Goal: Task Accomplishment & Management: Manage account settings

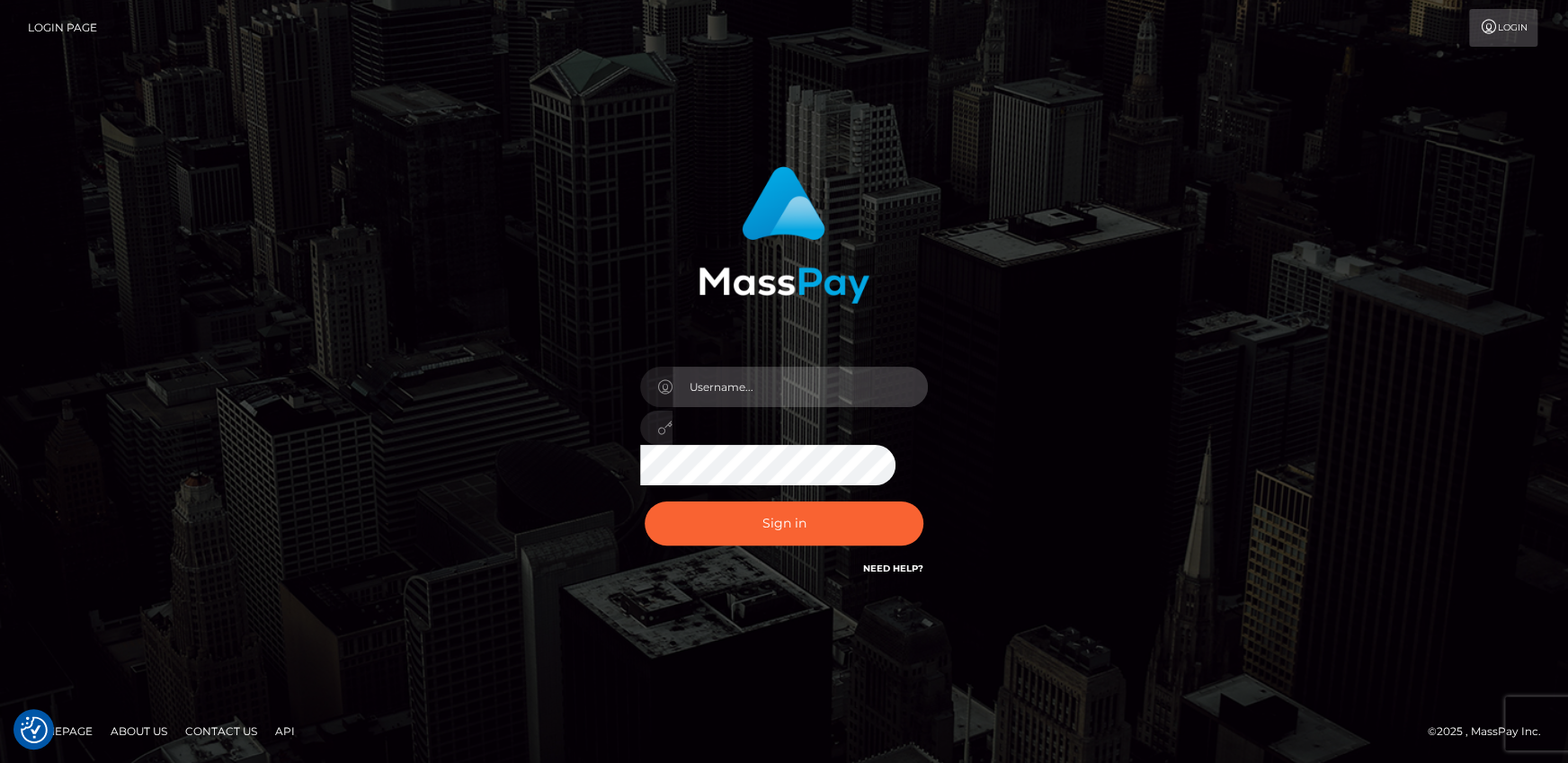
click at [717, 385] on input "text" at bounding box center [799, 387] width 255 height 41
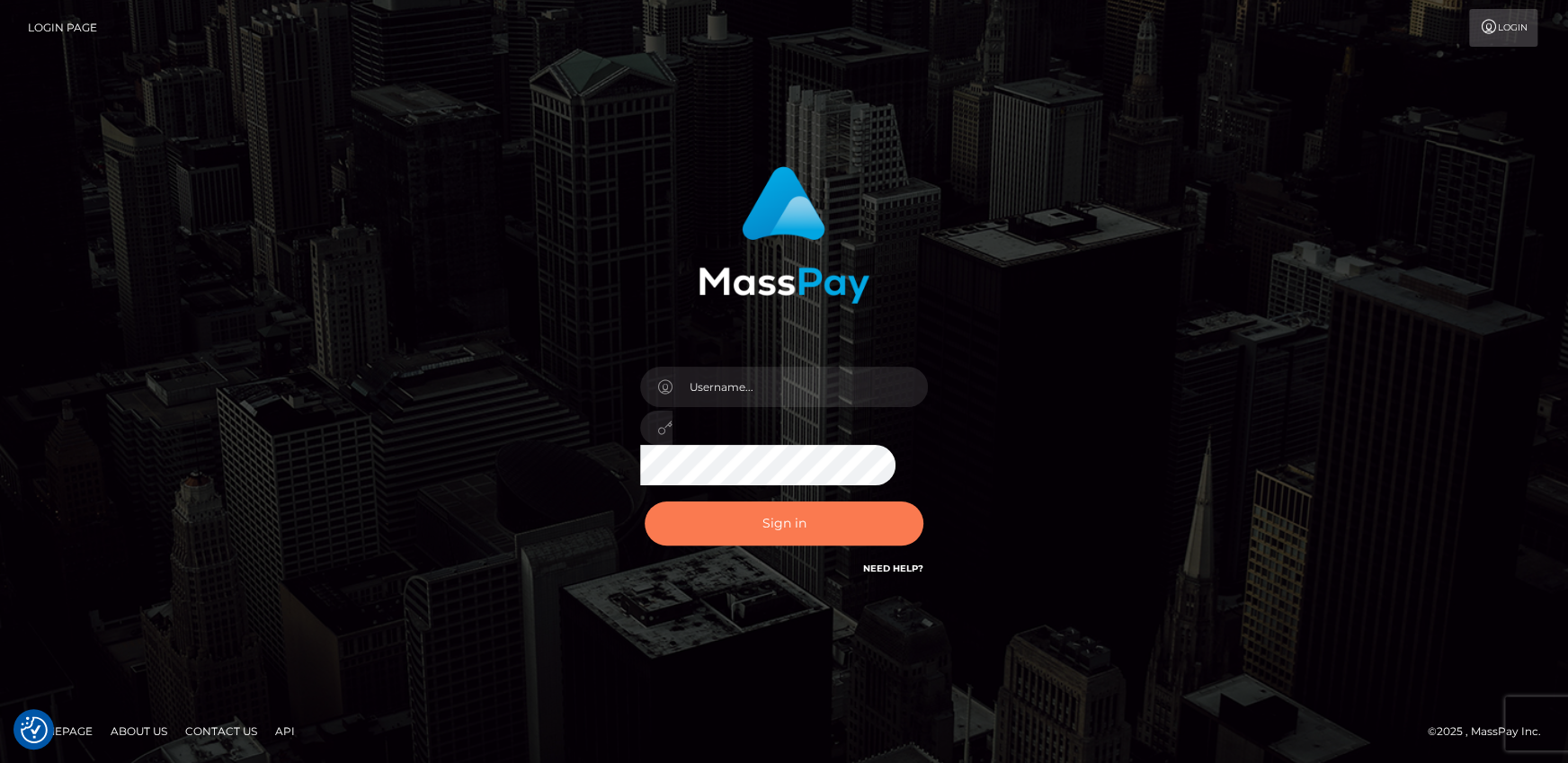
click at [646, 454] on div at bounding box center [784, 422] width 315 height 137
click at [678, 521] on button "Sign in" at bounding box center [784, 523] width 279 height 44
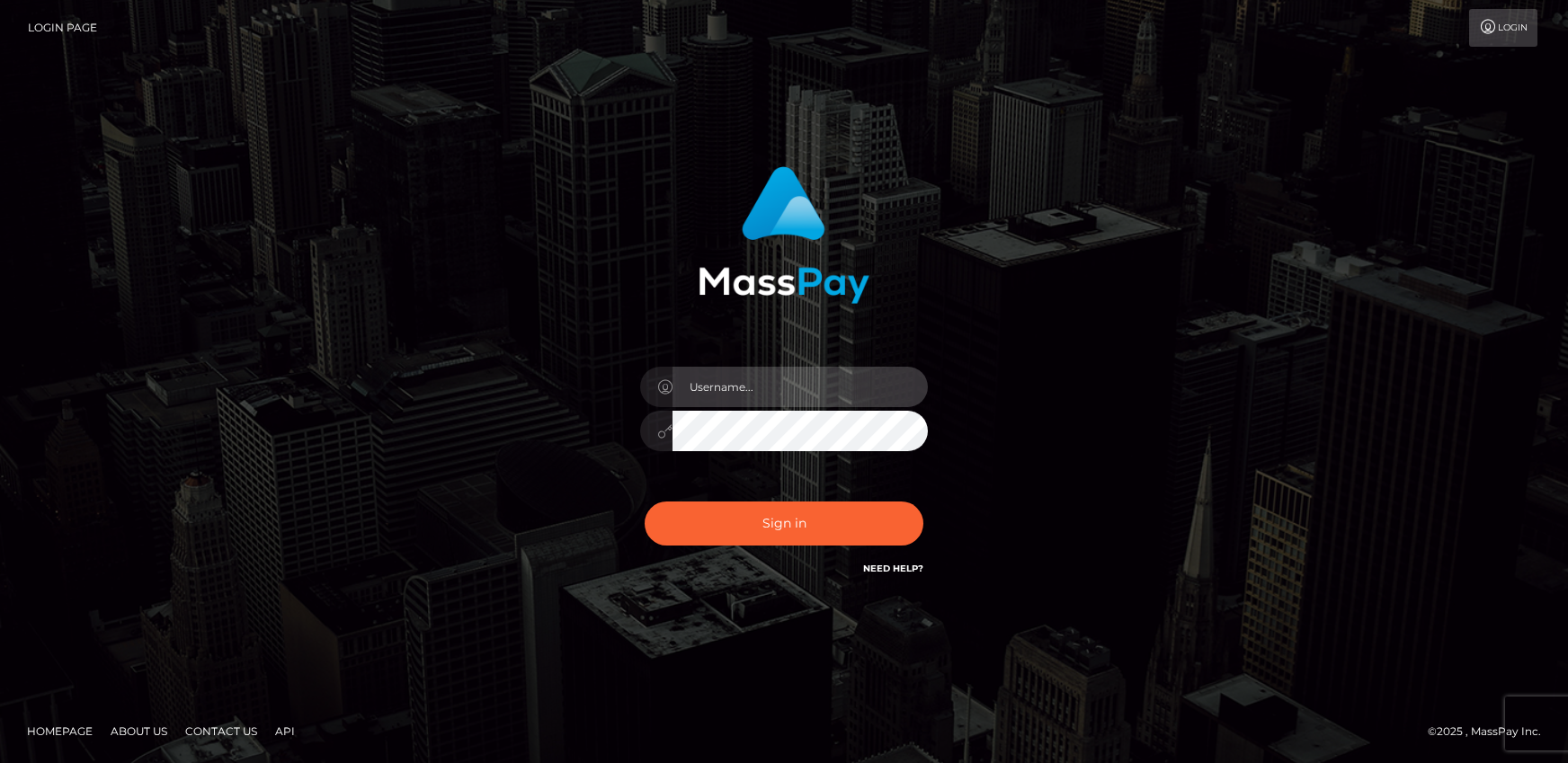
click at [746, 388] on input "text" at bounding box center [799, 387] width 255 height 41
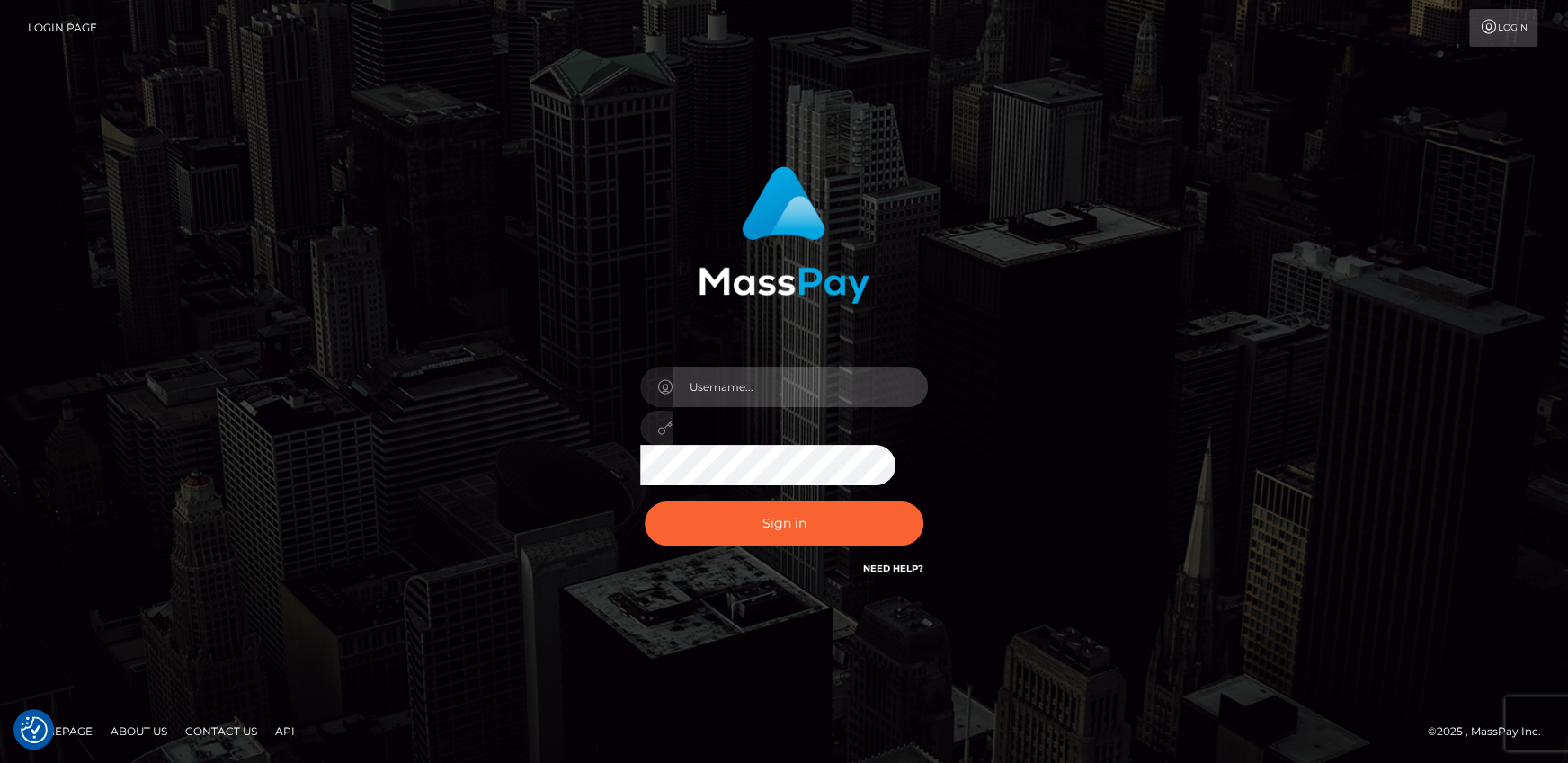
type input "andy.wowcan"
click at [644, 501] on button "Sign in" at bounding box center [784, 523] width 279 height 44
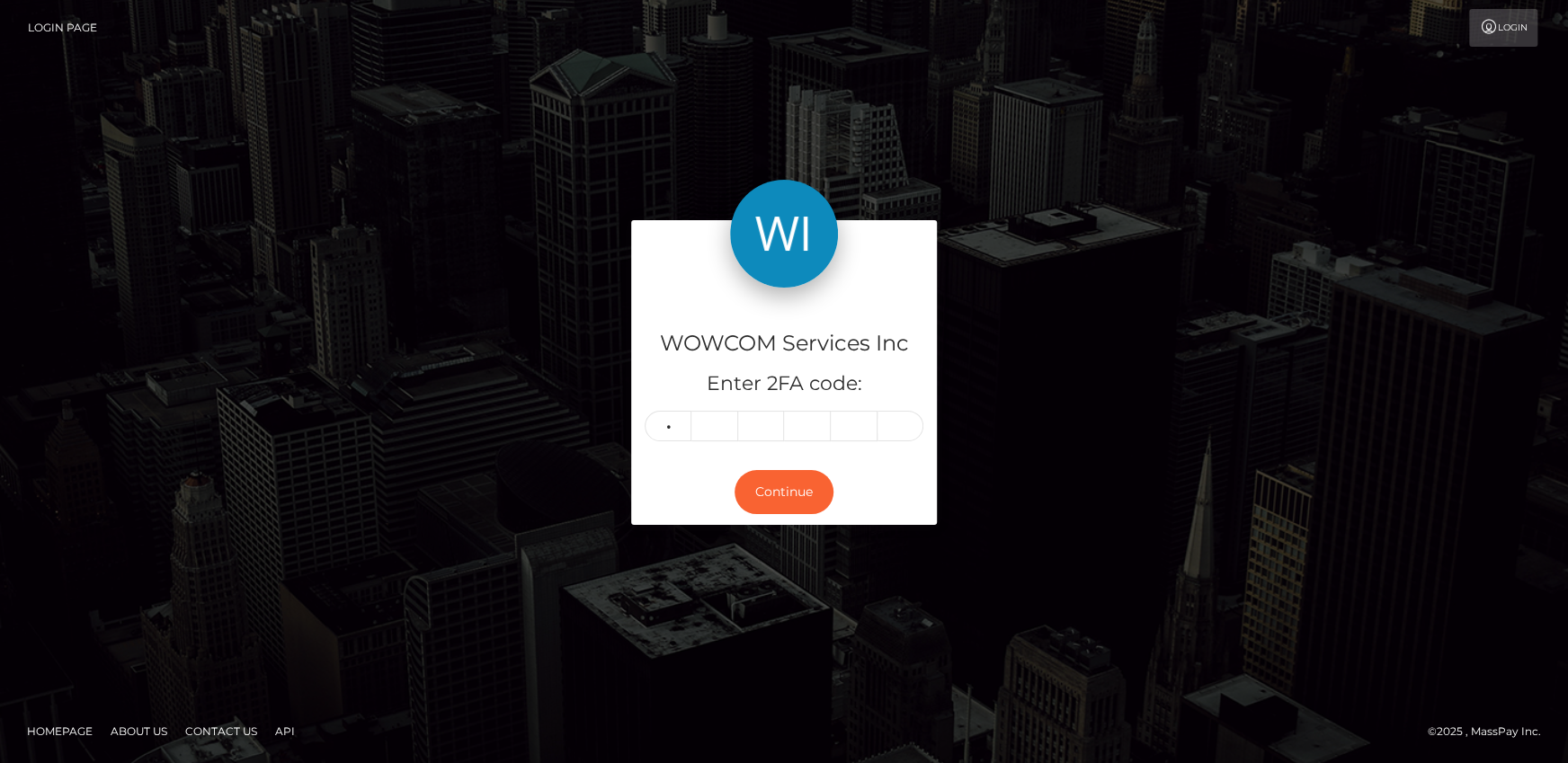
type input "1"
type input "9"
type input "1"
type input "2"
type input "6"
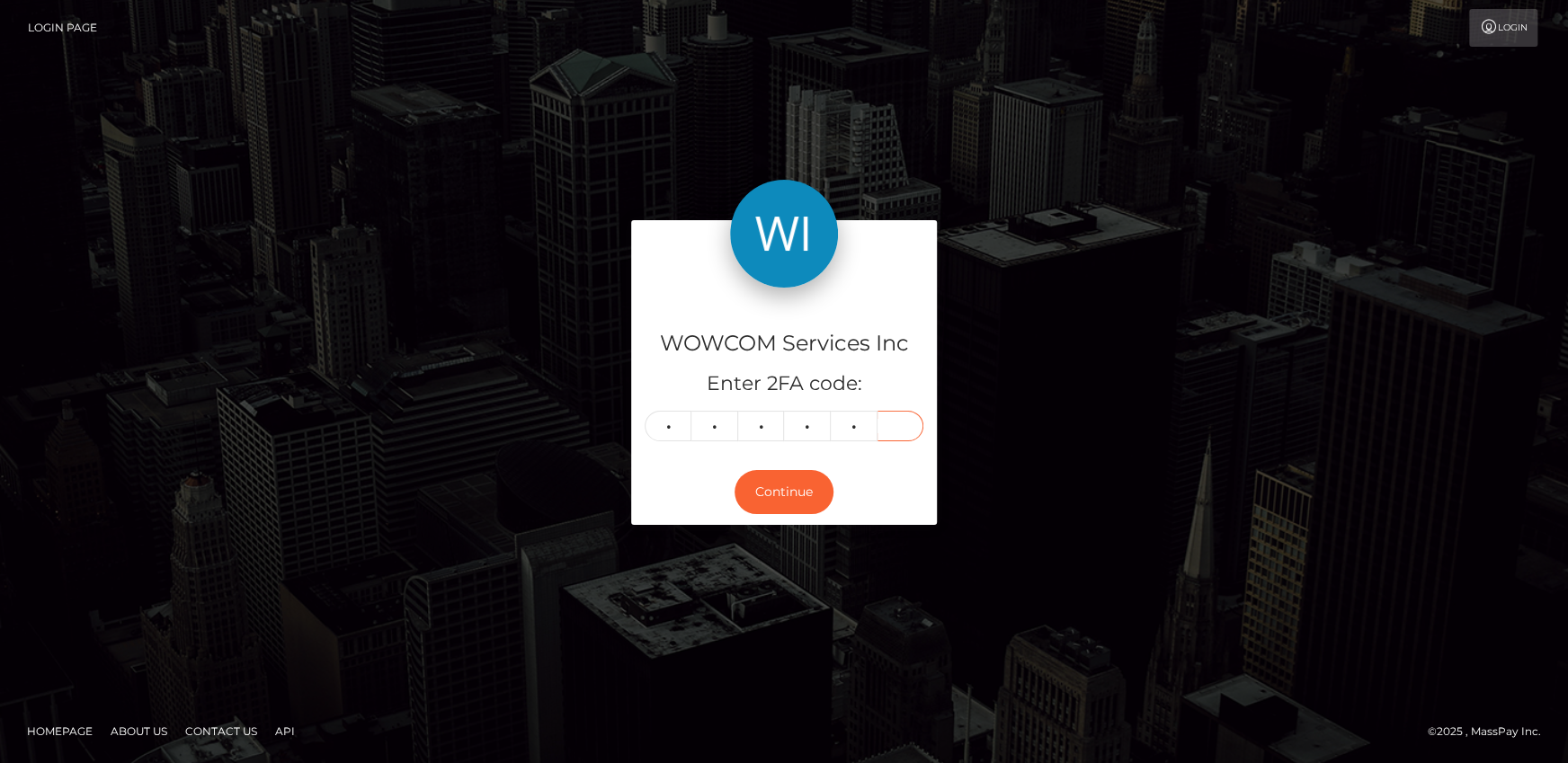
type input "7"
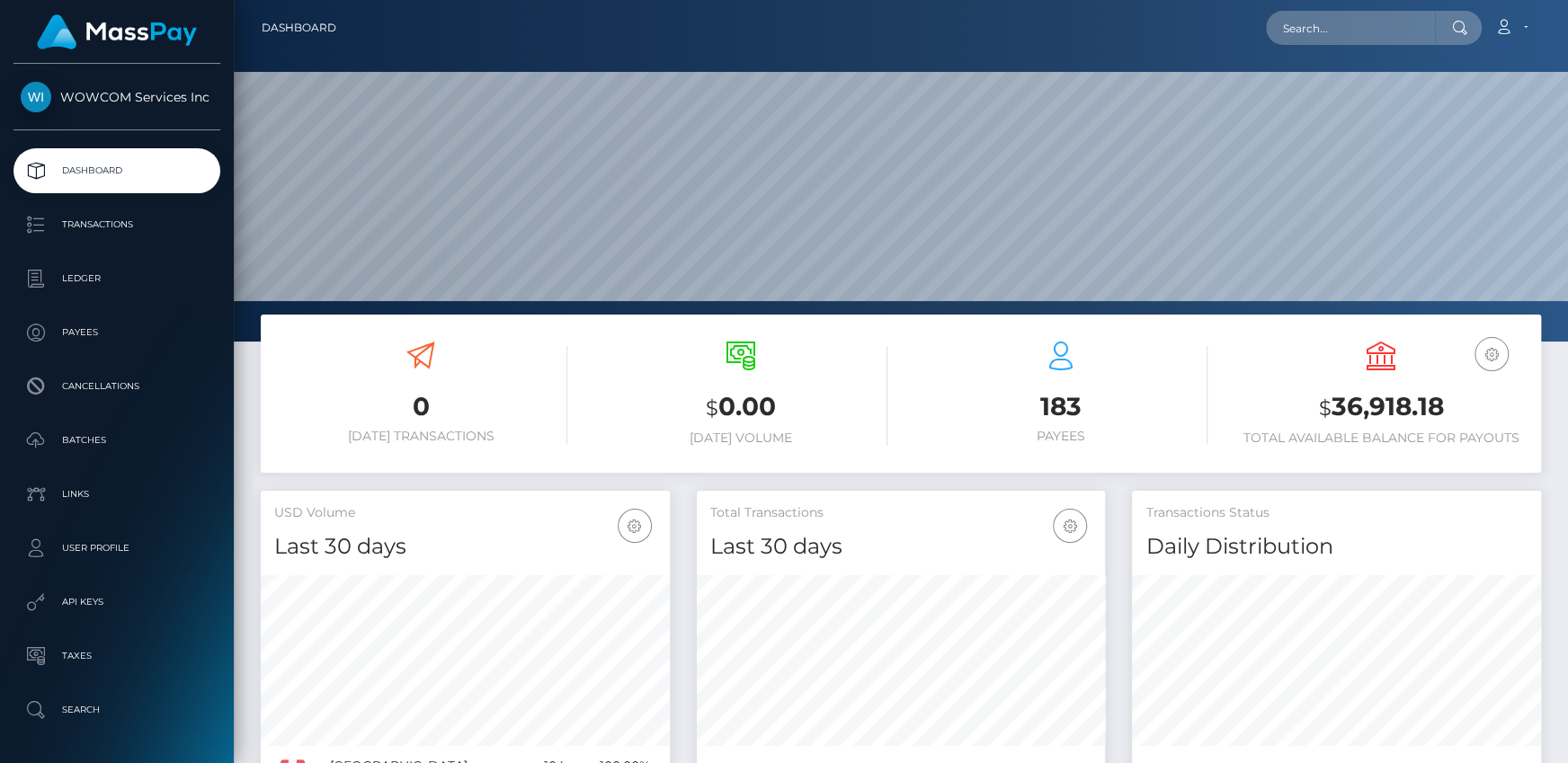
scroll to position [318, 408]
drag, startPoint x: 1329, startPoint y: 408, endPoint x: 1445, endPoint y: 413, distance: 116.1
click at [1445, 413] on h3 "$ 36,918.18" at bounding box center [1381, 407] width 293 height 37
copy h3 "36,918.18"
click at [1520, 32] on link "Account" at bounding box center [1510, 28] width 53 height 38
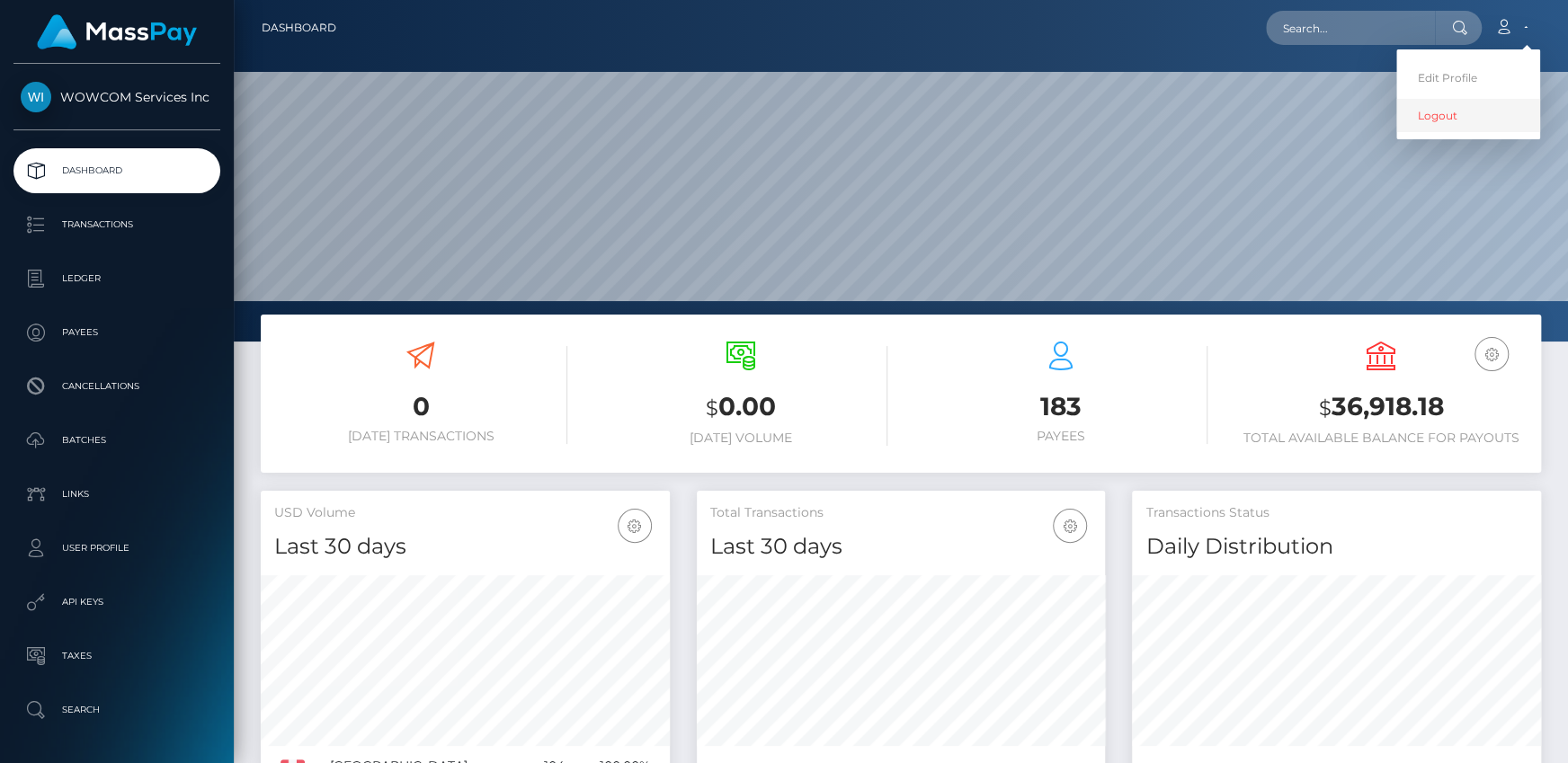
click at [1436, 119] on link "Logout" at bounding box center [1468, 116] width 144 height 33
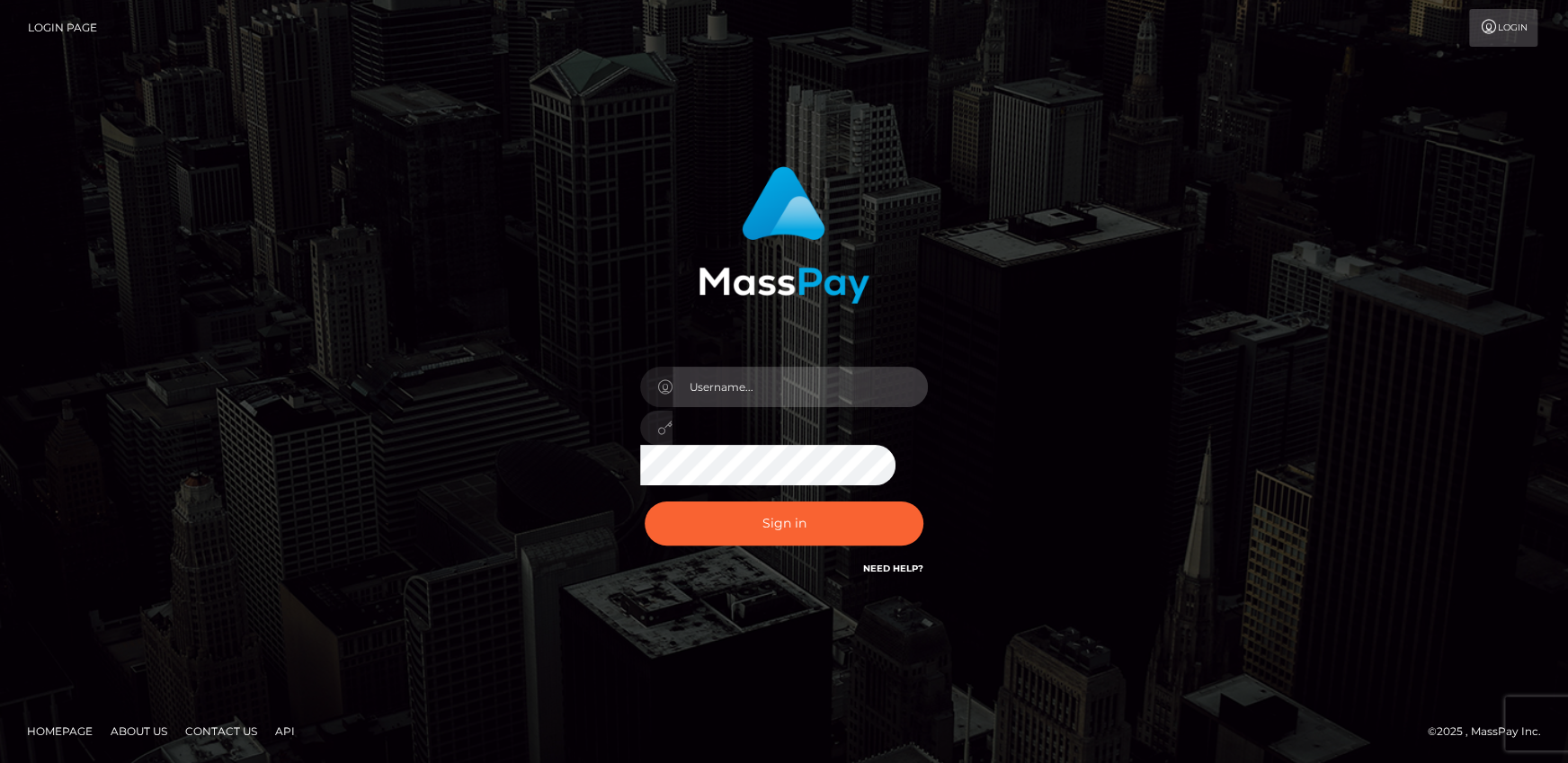
click at [863, 402] on input "text" at bounding box center [799, 387] width 255 height 41
type input "Andrei.rollacan"
click at [644, 501] on button "Sign in" at bounding box center [784, 523] width 279 height 44
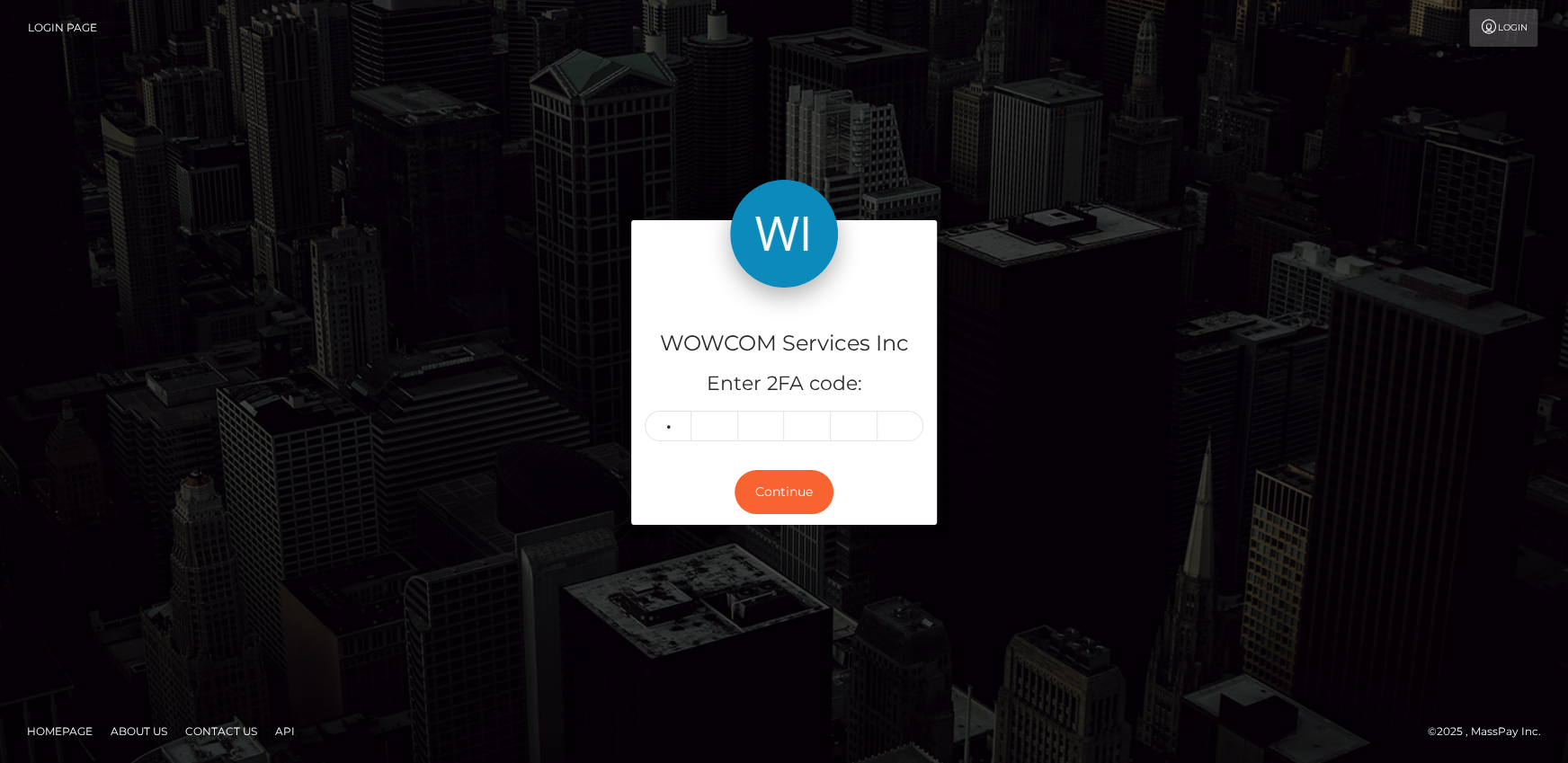
type input "9"
type input "7"
type input "2"
type input "7"
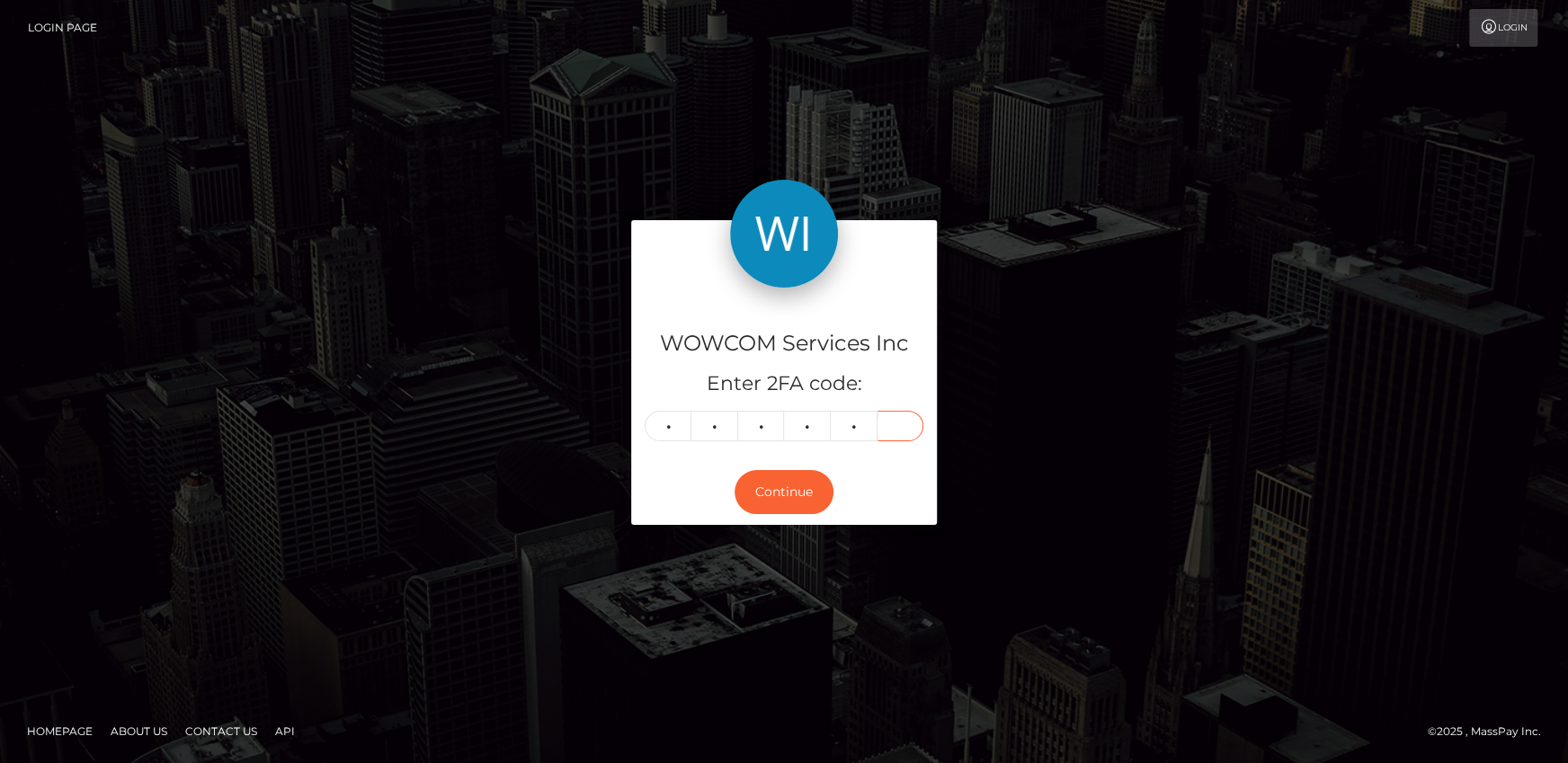
type input "7"
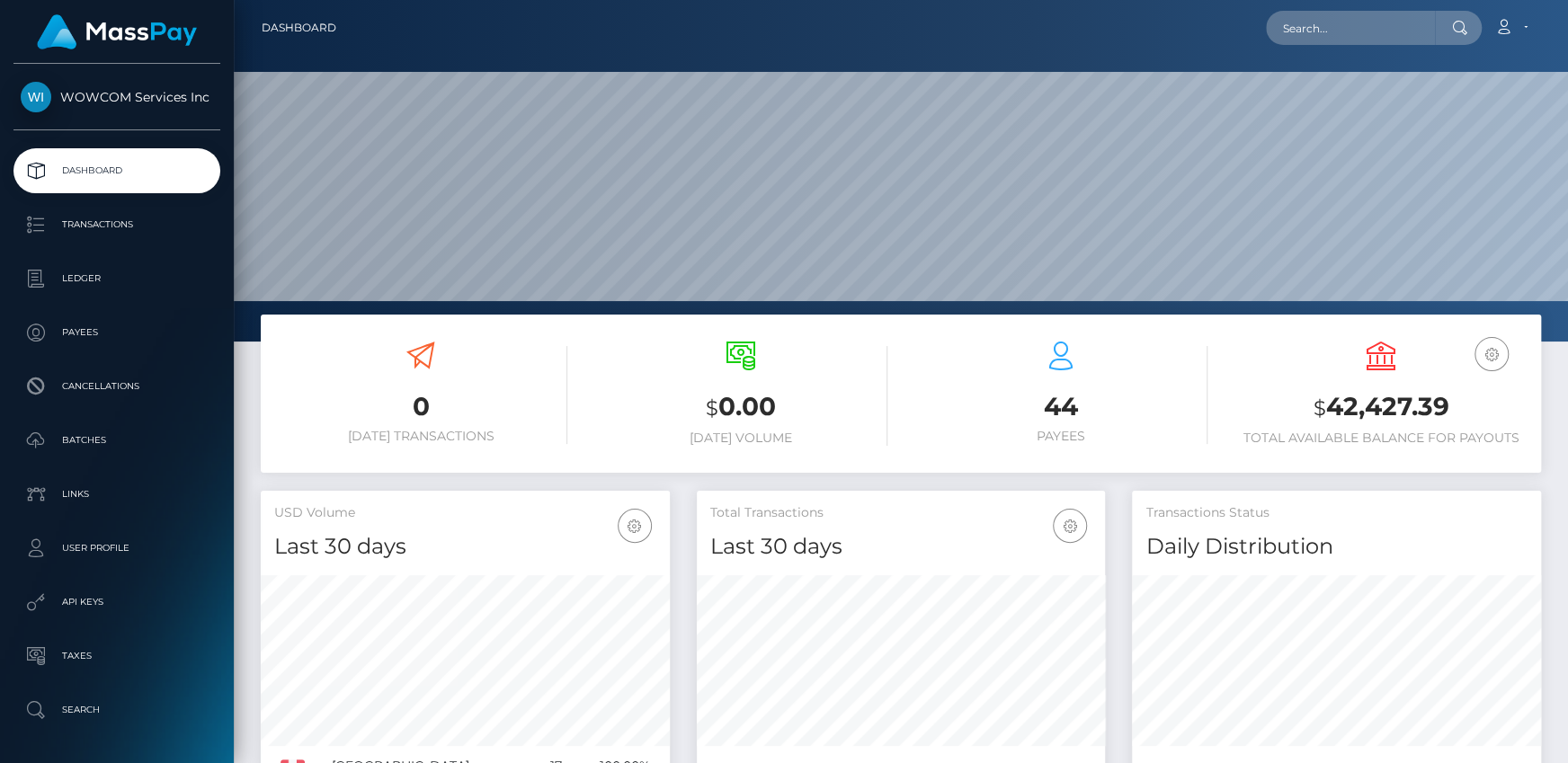
scroll to position [318, 408]
drag, startPoint x: 1328, startPoint y: 406, endPoint x: 1440, endPoint y: 395, distance: 112.5
click at [1440, 395] on h3 "$ 42,427.39" at bounding box center [1381, 407] width 293 height 37
copy h3 "42,427.39"
click at [1512, 23] on link "Account" at bounding box center [1510, 28] width 53 height 38
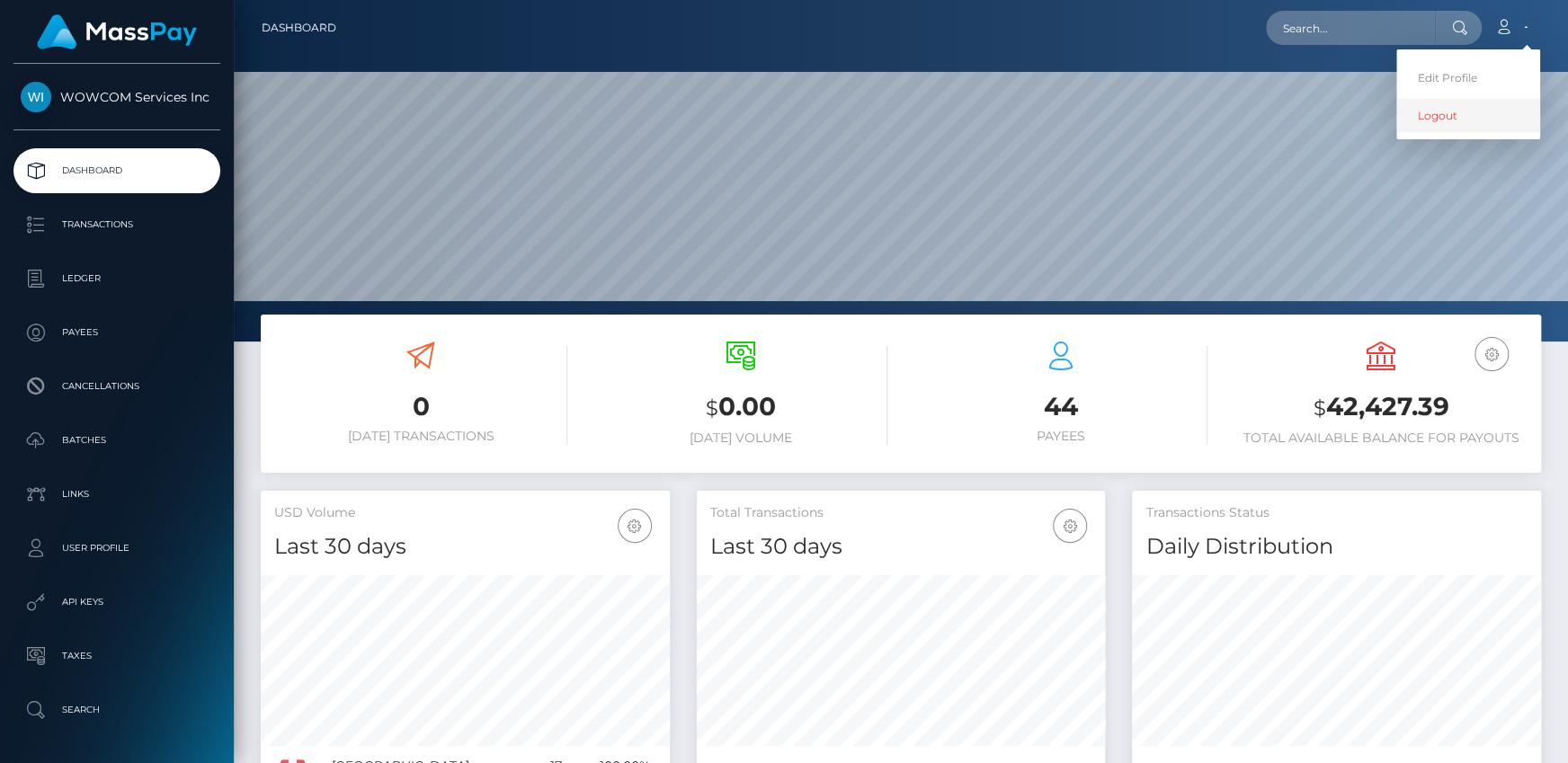
drag, startPoint x: 1428, startPoint y: 123, endPoint x: 1413, endPoint y: 122, distance: 15.0
click at [1428, 123] on link "Logout" at bounding box center [1468, 116] width 144 height 33
